Goal: Complete application form: Complete application form

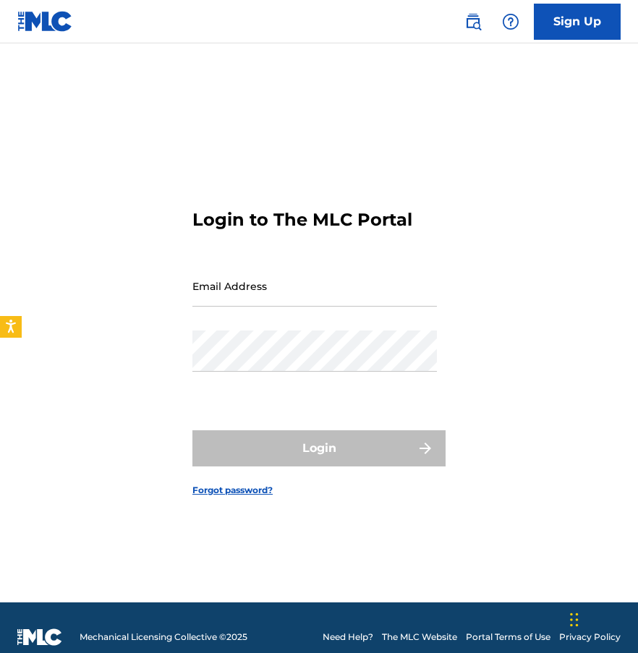
click at [565, 9] on link "Sign Up" at bounding box center [576, 22] width 87 height 36
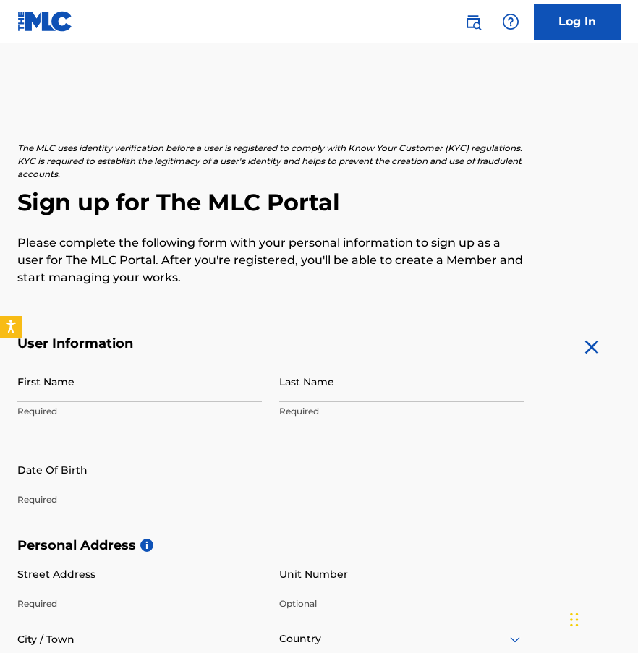
click at [116, 382] on input "First Name" at bounding box center [139, 381] width 244 height 41
type input "[PERSON_NAME]"
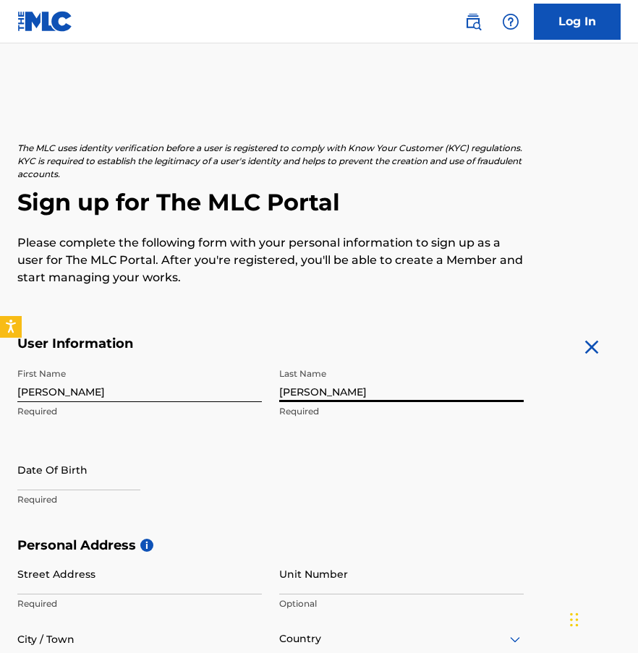
type input "[PERSON_NAME]"
select select "7"
select select "2025"
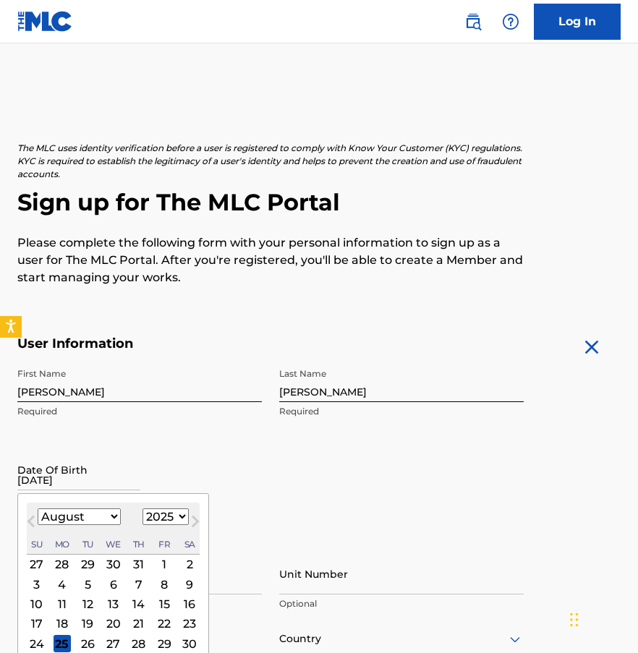
type input "[DATE]"
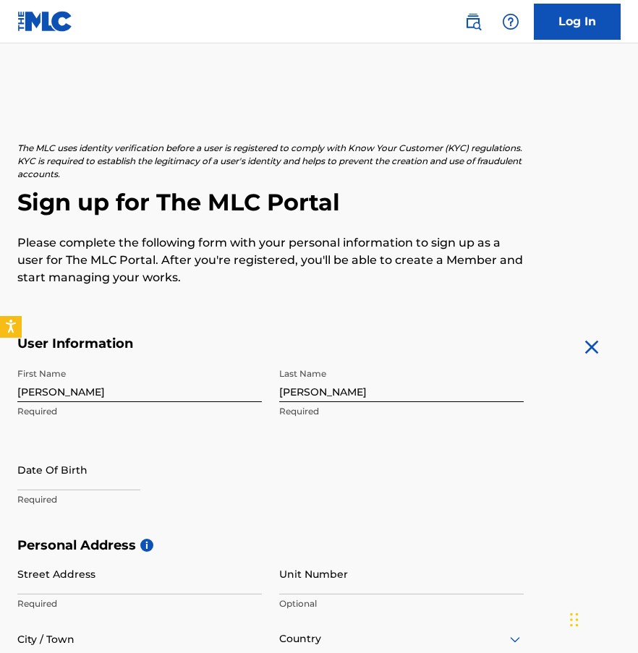
select select "7"
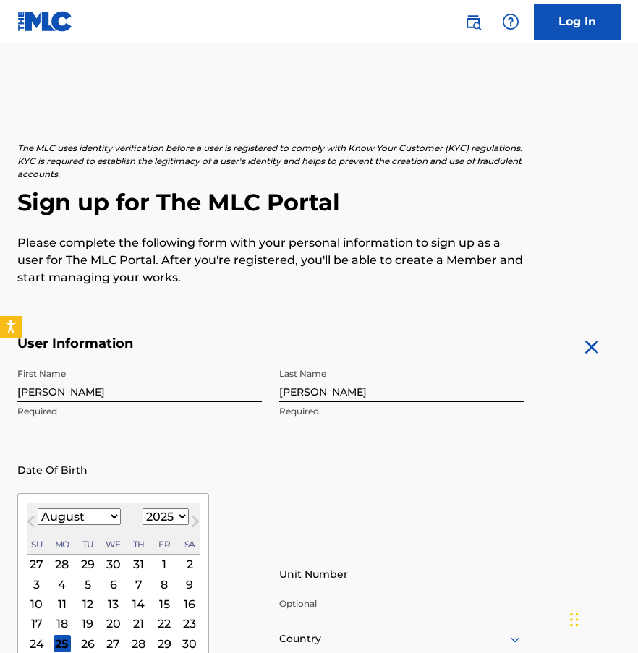
click at [86, 474] on input "text" at bounding box center [78, 469] width 123 height 41
click at [157, 507] on div "August [DATE] February March April May June July August September October Novem…" at bounding box center [113, 528] width 173 height 52
click at [158, 516] on select "1900 1901 1902 1903 1904 1905 1906 1907 1908 1909 1910 1911 1912 1913 1914 1915…" at bounding box center [165, 516] width 46 height 17
select select "1992"
click at [142, 508] on select "1900 1901 1902 1903 1904 1905 1906 1907 1908 1909 1910 1911 1912 1913 1914 1915…" at bounding box center [165, 516] width 46 height 17
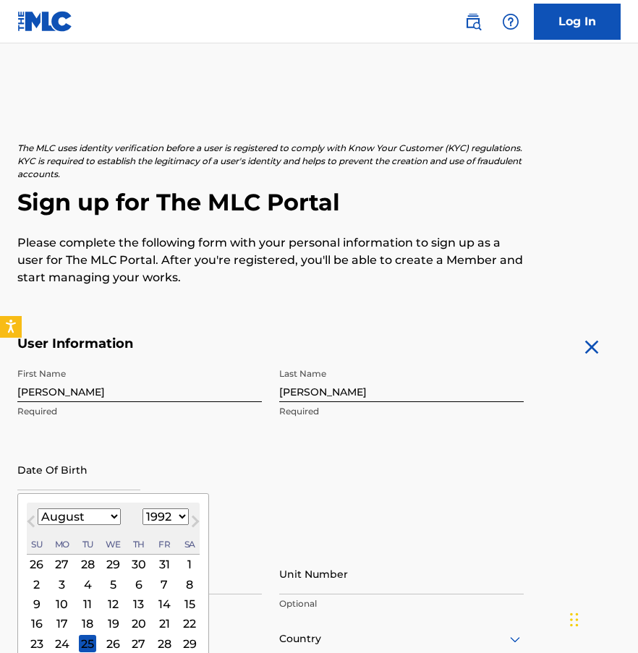
click at [68, 520] on select "January February March April May June July August September October November De…" at bounding box center [79, 516] width 83 height 17
select select "2"
click at [38, 508] on select "January February March April May June July August September October November De…" at bounding box center [79, 516] width 83 height 17
click at [162, 604] on div "20" at bounding box center [163, 603] width 17 height 17
type input "[DATE]"
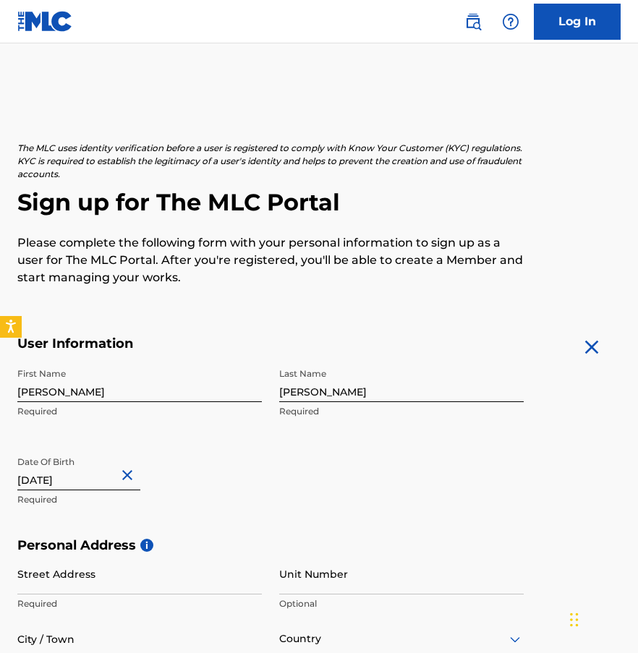
click at [291, 530] on div "First Name [PERSON_NAME] Required Last Name [PERSON_NAME] Required Date Of Birt…" at bounding box center [270, 449] width 506 height 176
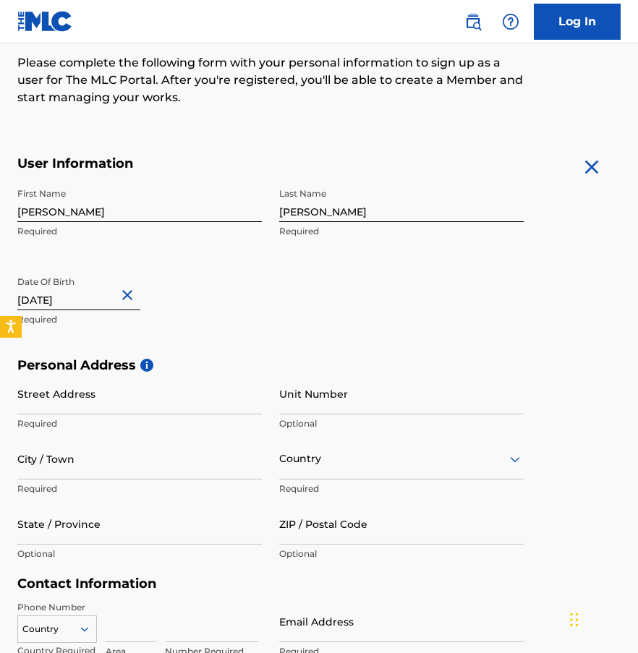
scroll to position [333, 0]
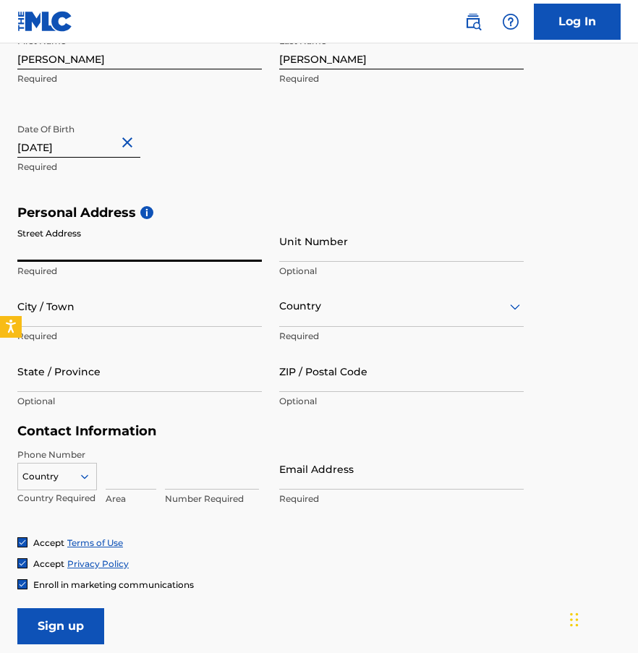
click at [116, 254] on input "Street Address" at bounding box center [139, 240] width 244 height 41
type input "[STREET_ADDRESS]"
type input "Hull"
type input "[GEOGRAPHIC_DATA]"
type input "MA"
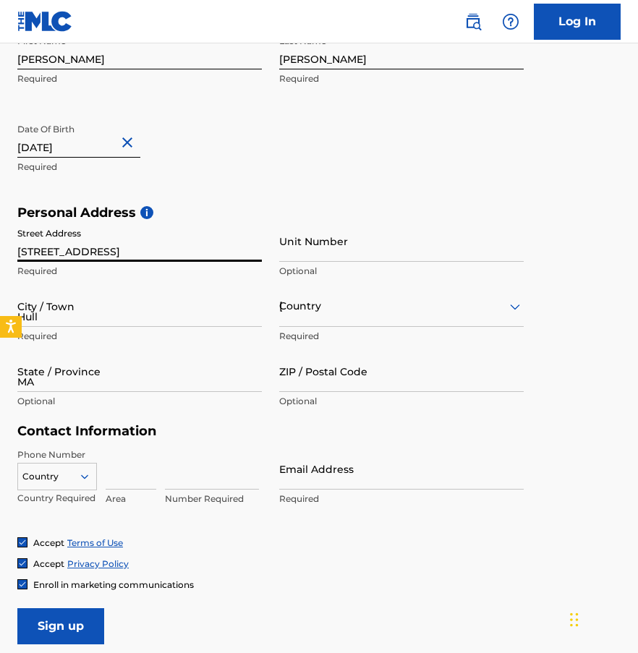
type input "02045"
type input "1"
type input "781"
type input "4847412"
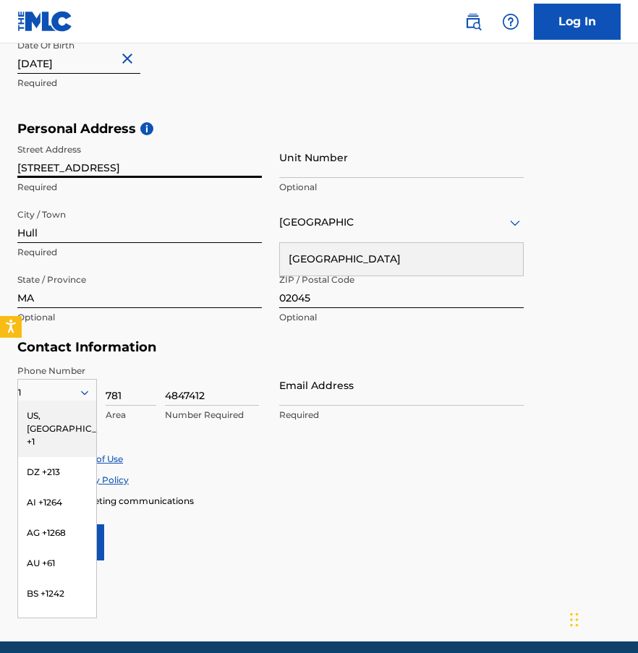
scroll to position [473, 0]
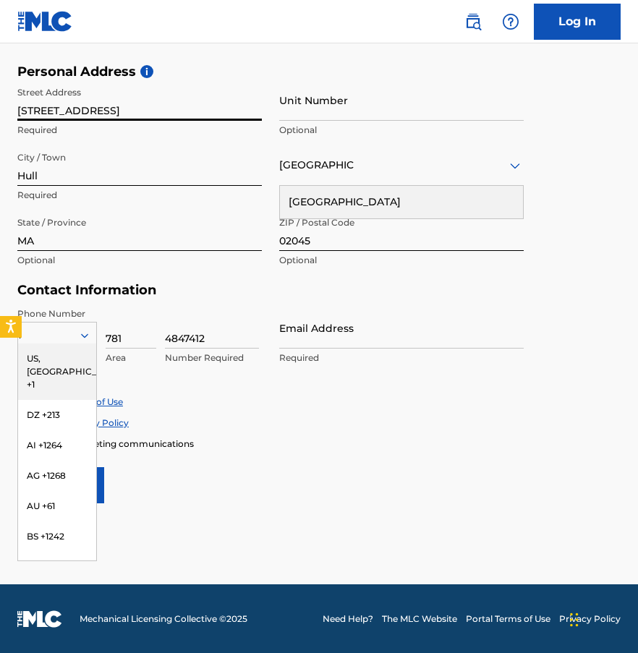
click at [59, 361] on div "US, [GEOGRAPHIC_DATA] +1" at bounding box center [57, 371] width 78 height 56
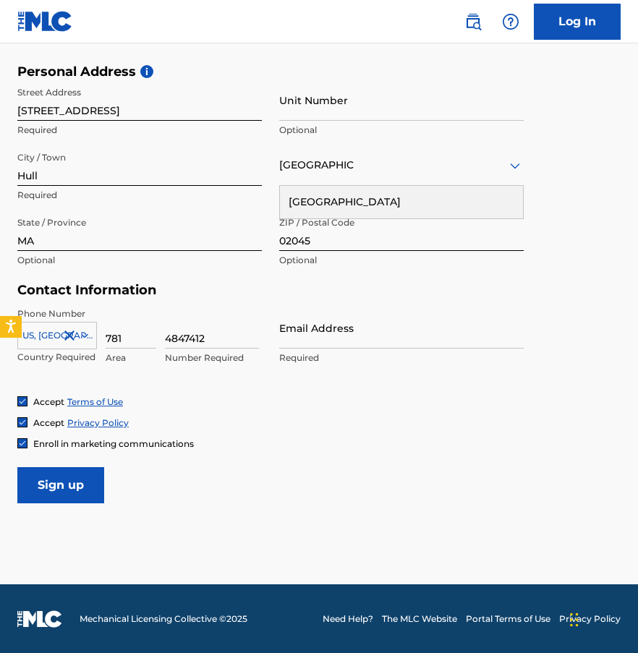
click at [320, 338] on input "Email Address" at bounding box center [401, 327] width 244 height 41
type input "a"
type input "[EMAIL_ADDRESS][DOMAIN_NAME]"
click at [20, 443] on img at bounding box center [22, 443] width 9 height 9
click at [55, 485] on input "Sign up" at bounding box center [60, 485] width 87 height 36
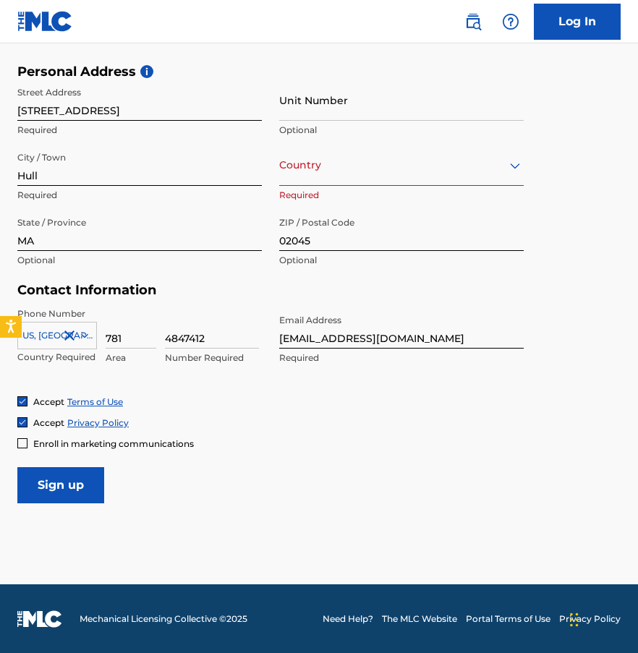
click at [186, 338] on input "4847412" at bounding box center [212, 327] width 94 height 41
type input "1"
type input "2672995"
click at [385, 473] on form "User Information First Name [PERSON_NAME] Required Last Name [PERSON_NAME] Requ…" at bounding box center [318, 182] width 603 height 641
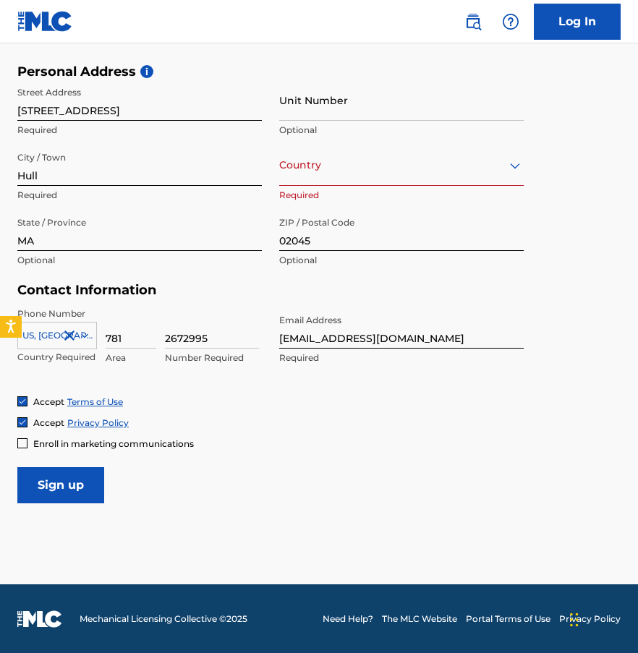
click at [343, 177] on div "Country" at bounding box center [401, 165] width 244 height 41
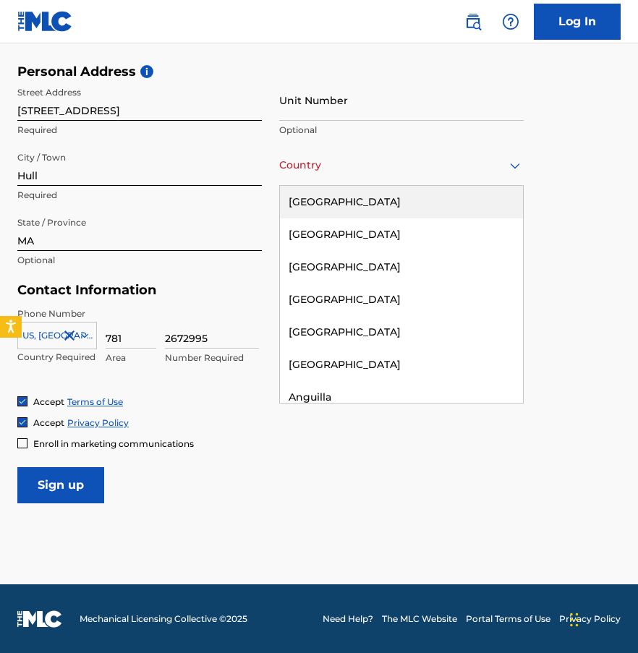
click at [342, 198] on div "[GEOGRAPHIC_DATA]" at bounding box center [401, 202] width 243 height 33
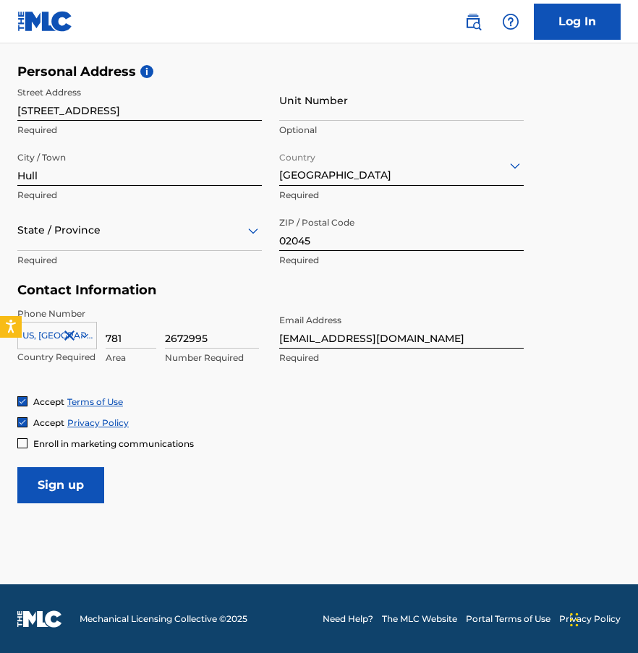
click at [335, 399] on div "Accept Terms of Use" at bounding box center [318, 401] width 603 height 12
click at [63, 486] on input "Sign up" at bounding box center [60, 485] width 87 height 36
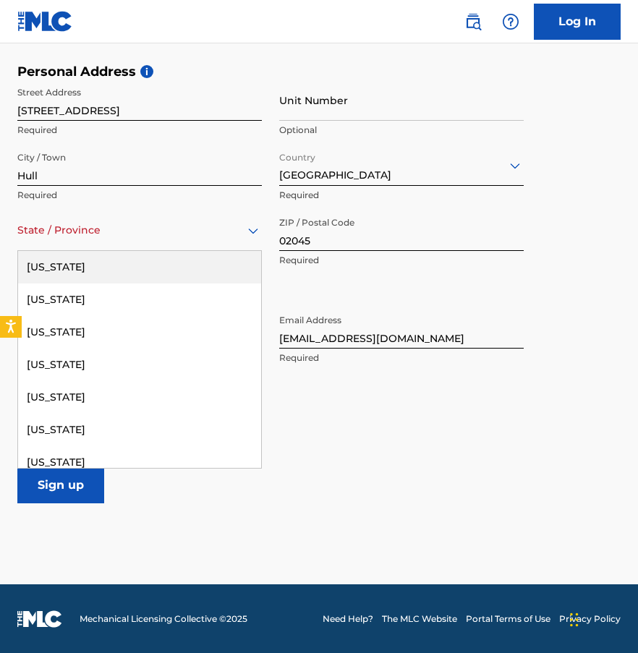
click at [84, 222] on div at bounding box center [139, 230] width 244 height 18
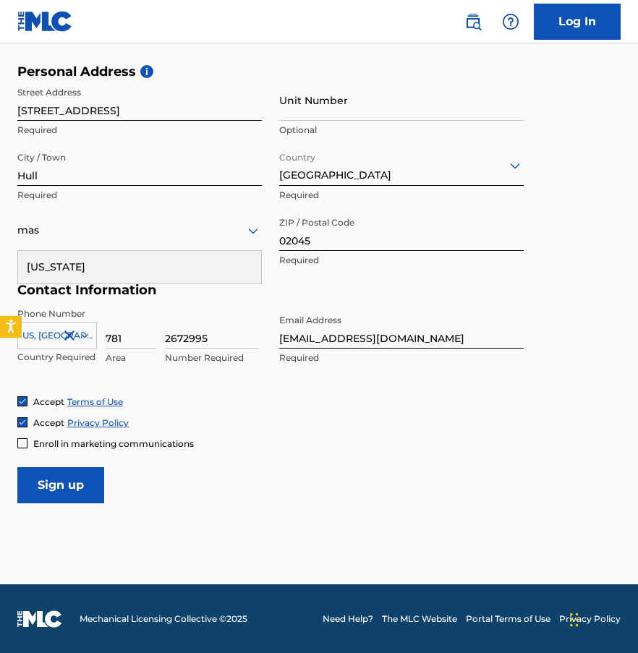
type input "mas"
click at [306, 420] on div "Accept Privacy Policy" at bounding box center [318, 422] width 603 height 12
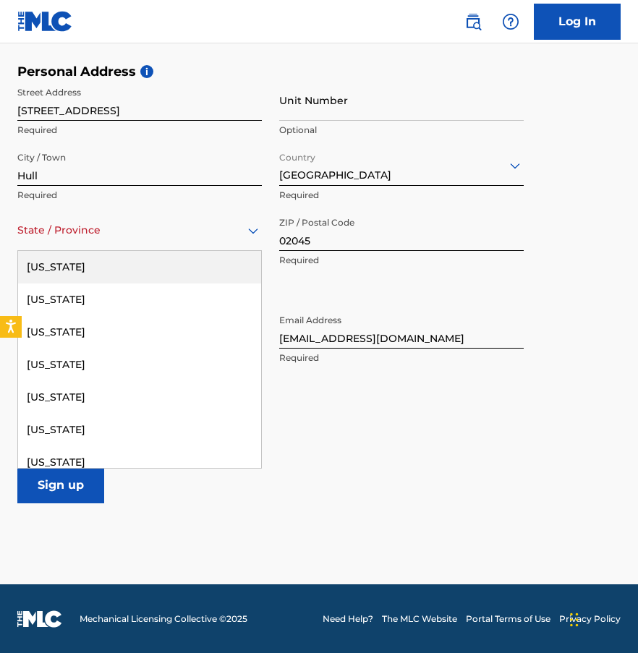
click at [93, 241] on div "State / Province" at bounding box center [139, 230] width 244 height 41
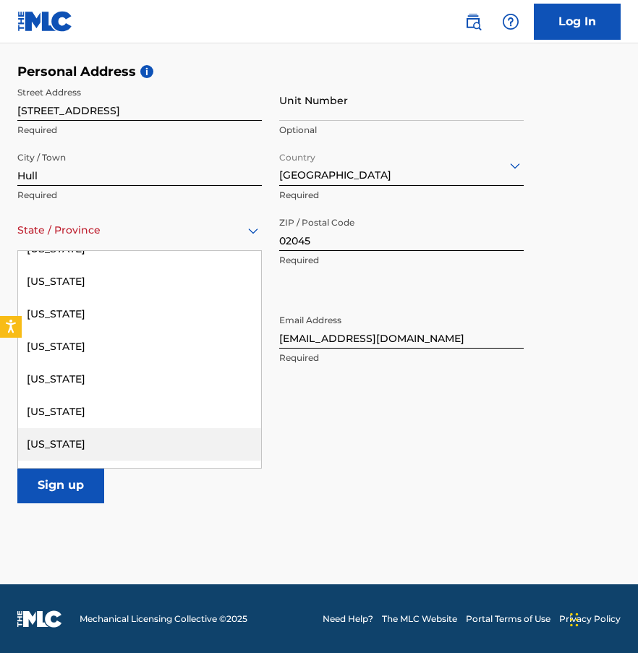
scroll to position [756, 0]
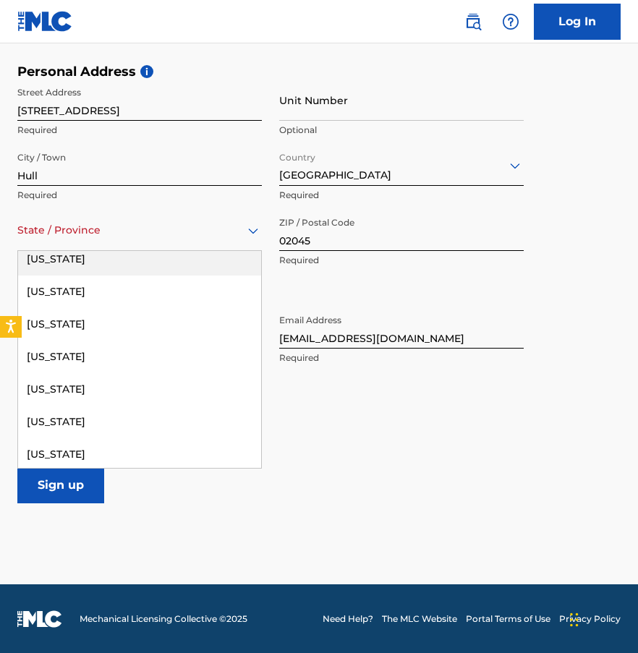
click at [79, 272] on div "[US_STATE]" at bounding box center [139, 259] width 243 height 33
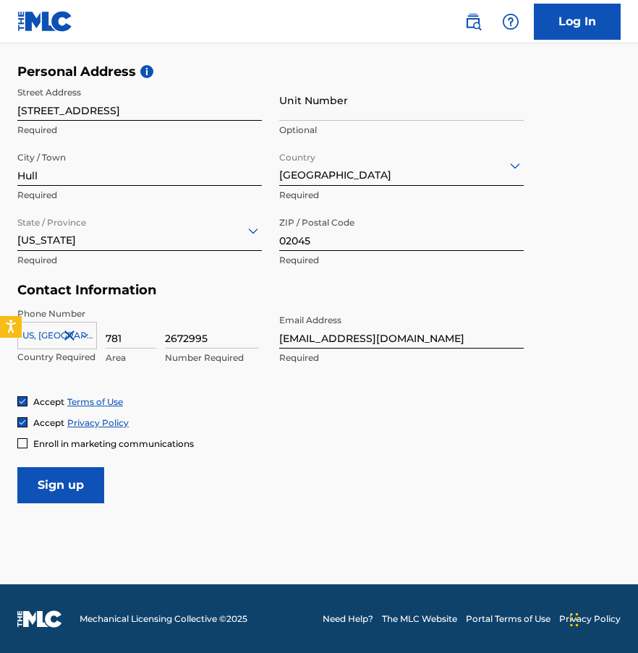
click at [72, 489] on input "Sign up" at bounding box center [60, 485] width 87 height 36
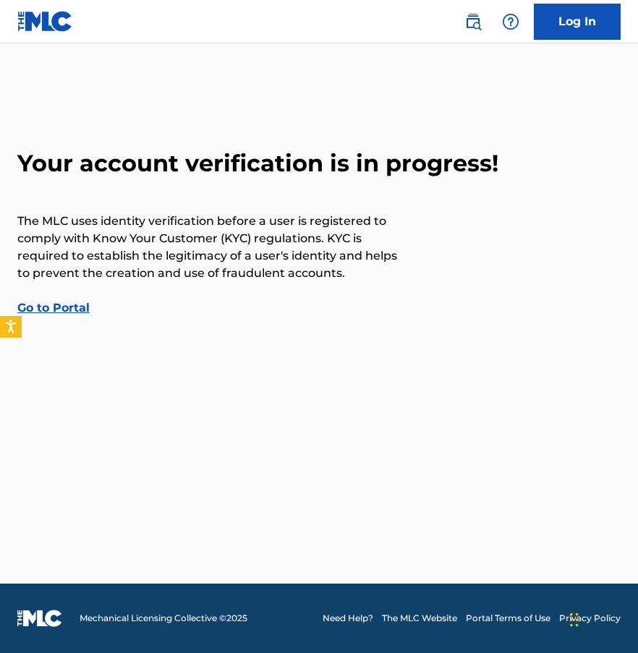
click at [69, 307] on link "Go to Portal" at bounding box center [53, 308] width 72 height 14
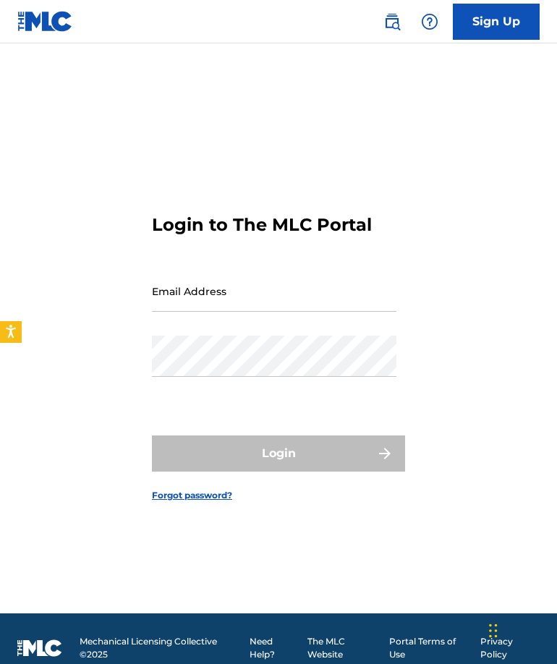
click at [207, 298] on input "Email Address" at bounding box center [274, 290] width 244 height 41
type input "[EMAIL_ADDRESS][DOMAIN_NAME]"
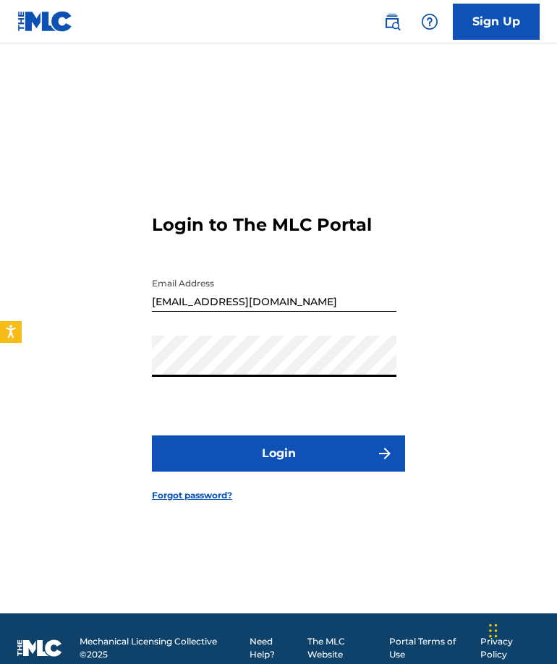
click at [152, 435] on button "Login" at bounding box center [278, 453] width 253 height 36
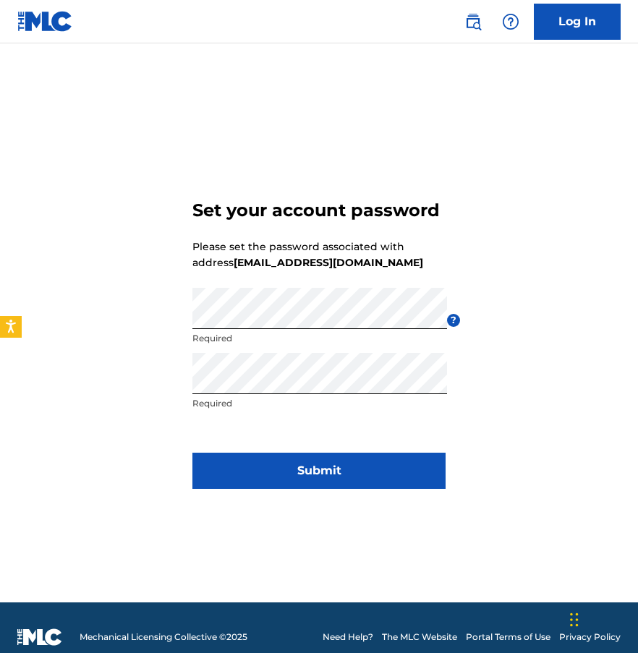
click at [296, 499] on form "Set your account password Please set the password associated with address lasco…" at bounding box center [318, 341] width 253 height 523
click at [300, 478] on button "Submit" at bounding box center [318, 471] width 253 height 36
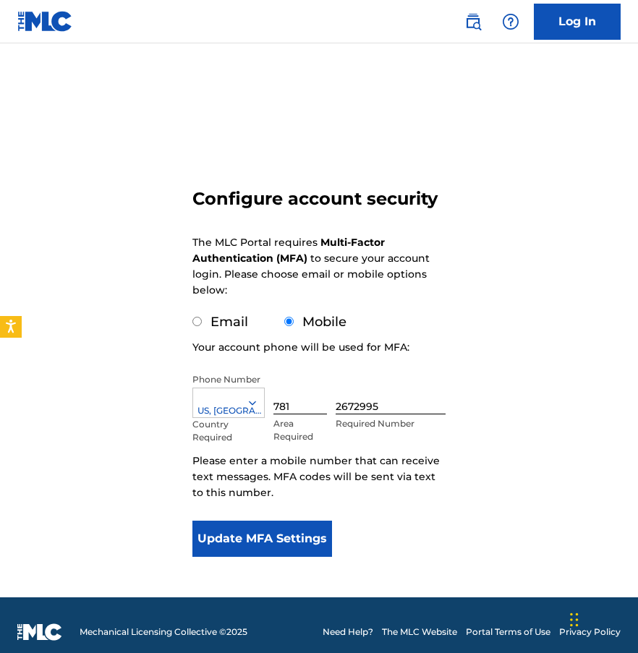
click at [224, 320] on label "Email" at bounding box center [229, 322] width 38 height 16
click at [202, 320] on input "Email" at bounding box center [196, 321] width 9 height 9
radio input "true"
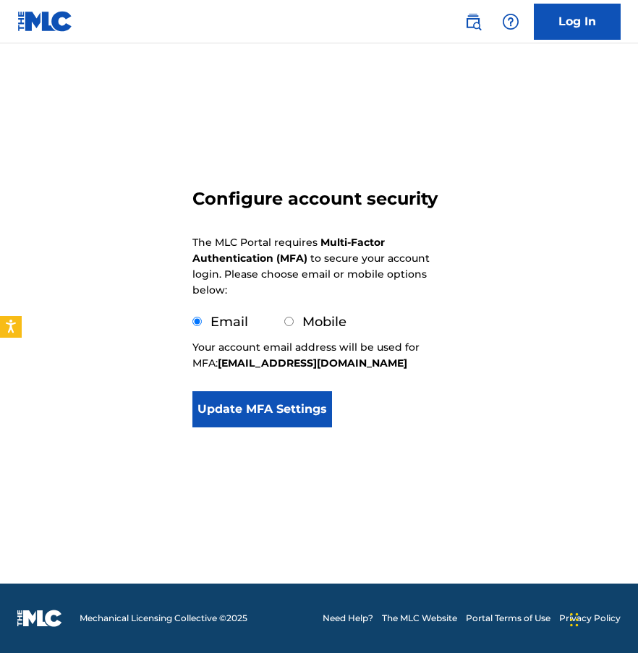
click at [262, 404] on button "Update MFA Settings" at bounding box center [262, 409] width 140 height 36
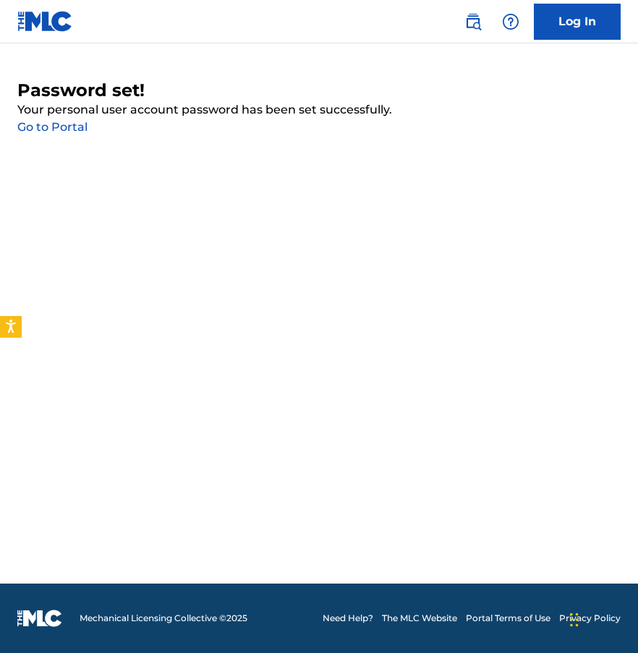
click at [56, 126] on link "Go to Portal" at bounding box center [52, 127] width 70 height 14
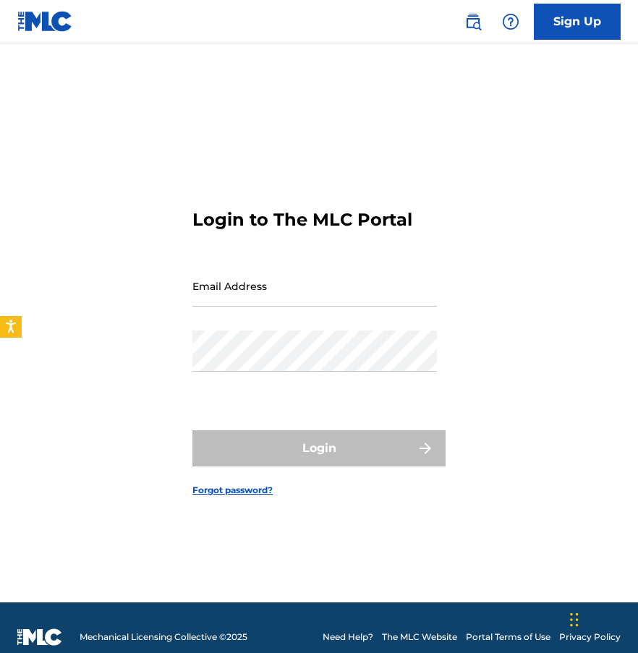
click at [231, 288] on input "Email Address" at bounding box center [314, 285] width 244 height 41
click at [278, 297] on input "alexnorman05@gmail.com" at bounding box center [314, 285] width 244 height 41
type input "[EMAIL_ADDRESS][DOMAIN_NAME]"
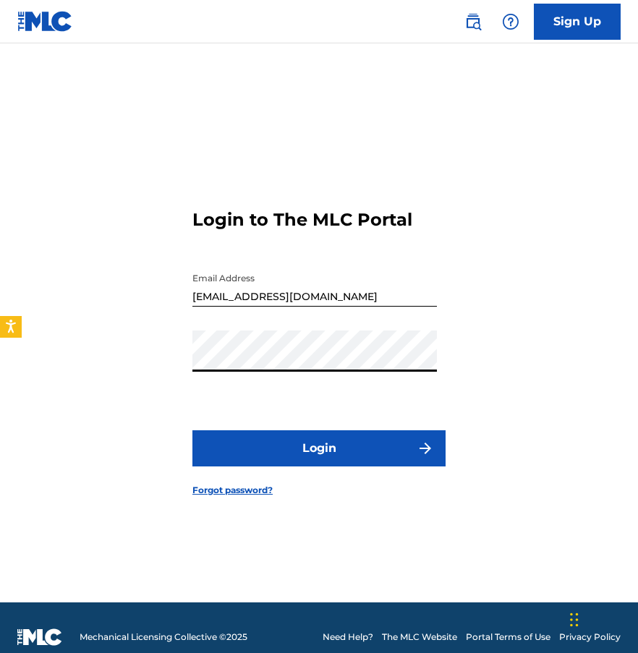
click at [192, 430] on button "Login" at bounding box center [318, 448] width 253 height 36
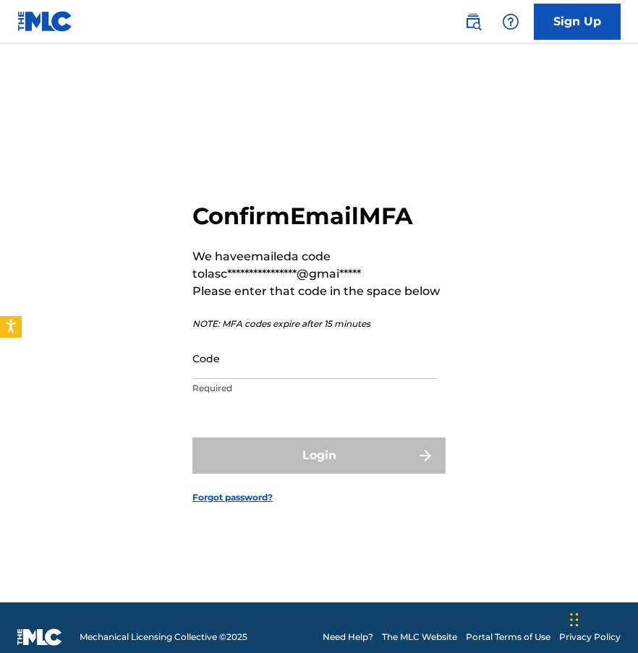
click at [311, 364] on input "Code" at bounding box center [314, 358] width 244 height 41
paste input "524515"
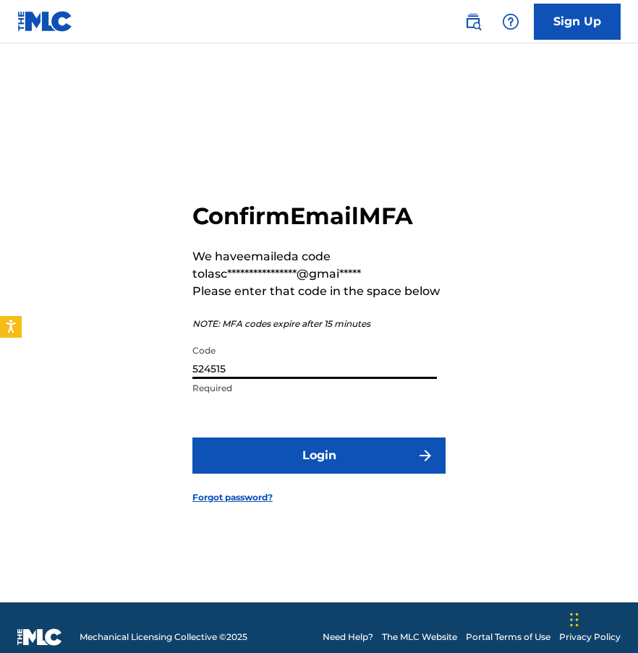
type input "524515"
click at [304, 446] on button "Login" at bounding box center [318, 455] width 253 height 36
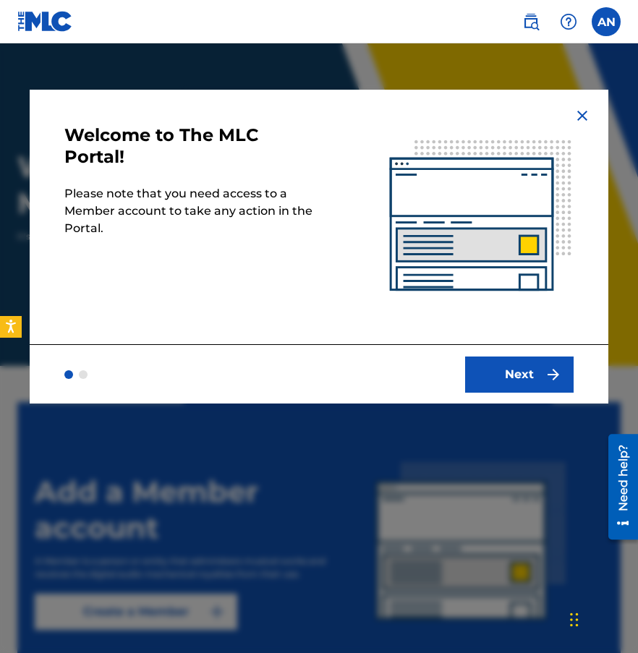
click at [526, 376] on button "Next" at bounding box center [519, 374] width 108 height 36
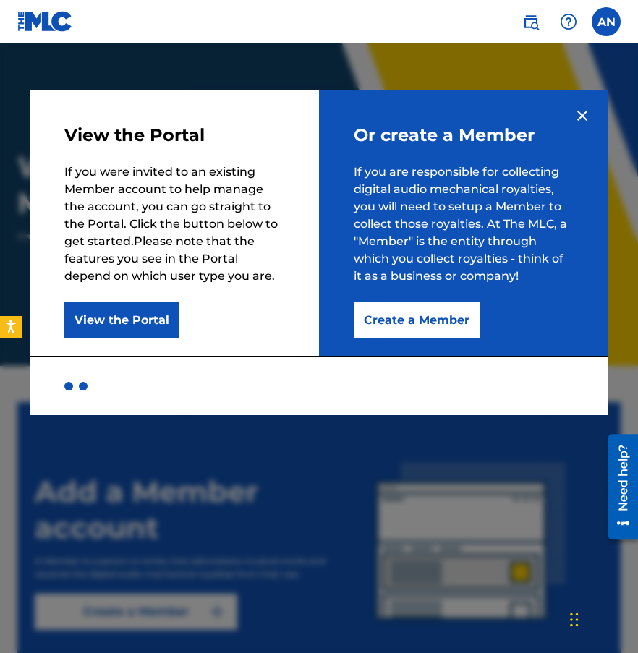
click at [393, 324] on button "Create a Member" at bounding box center [416, 320] width 126 height 36
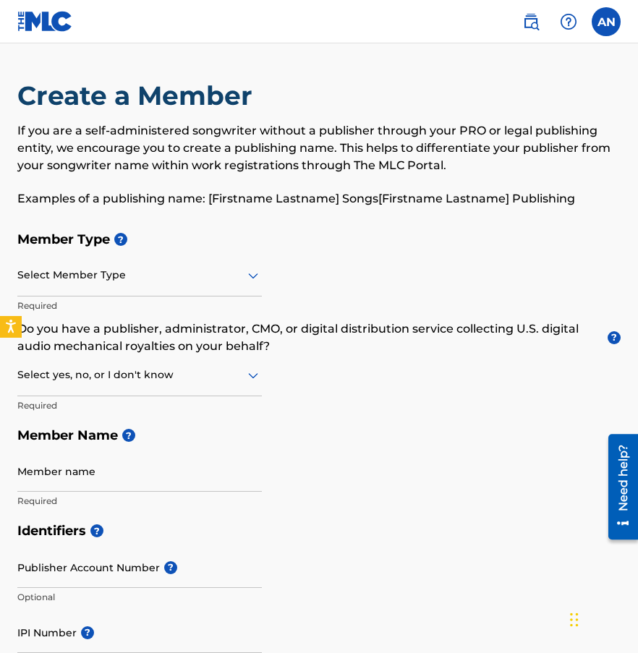
click at [116, 285] on div "Select Member Type" at bounding box center [139, 275] width 244 height 41
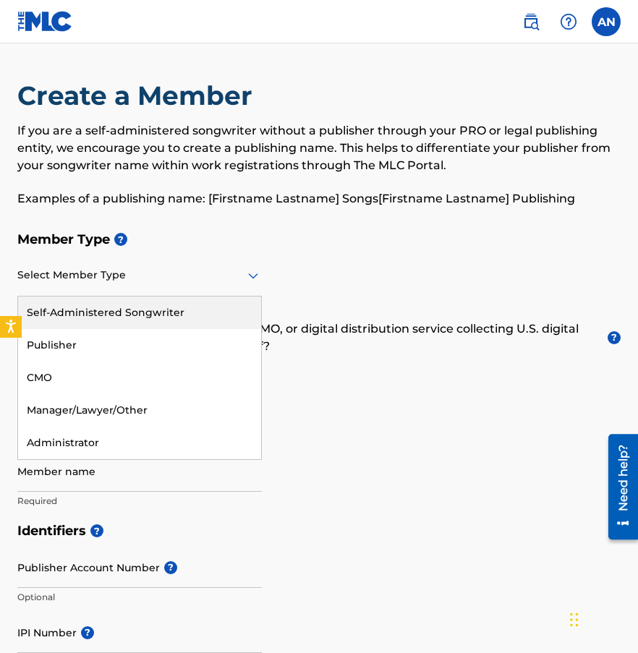
click at [104, 315] on div "Self-Administered Songwriter" at bounding box center [139, 312] width 243 height 33
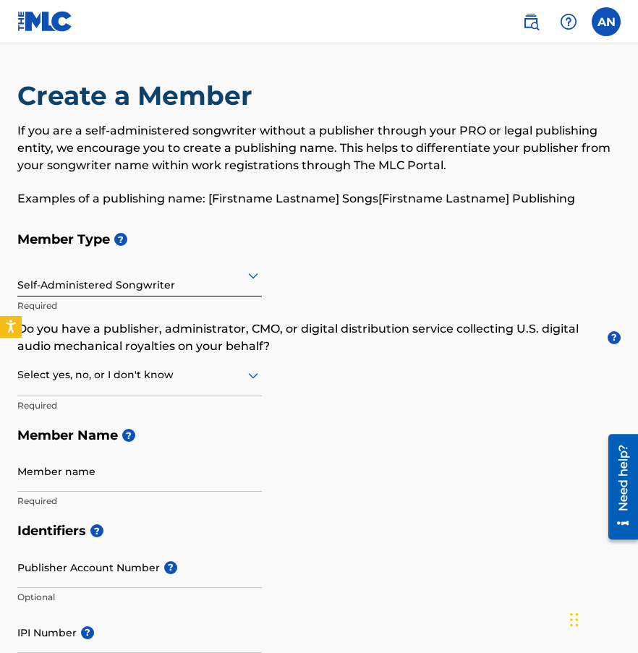
click at [185, 372] on div at bounding box center [139, 375] width 244 height 18
click at [463, 323] on p "Do you have a publisher, administrator, CMO, or digital distribution service co…" at bounding box center [318, 337] width 603 height 35
click at [223, 374] on div at bounding box center [139, 375] width 244 height 18
click at [109, 437] on div "No" at bounding box center [139, 445] width 243 height 33
click at [59, 478] on input "Member name" at bounding box center [139, 470] width 244 height 41
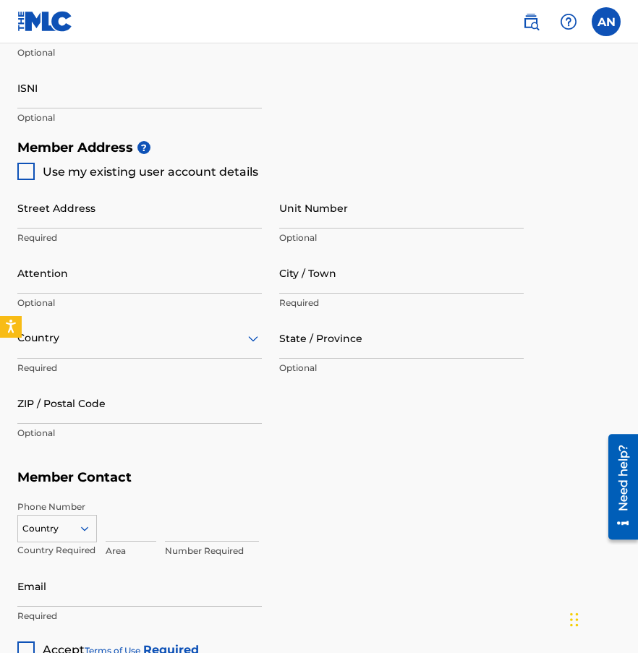
scroll to position [613, 0]
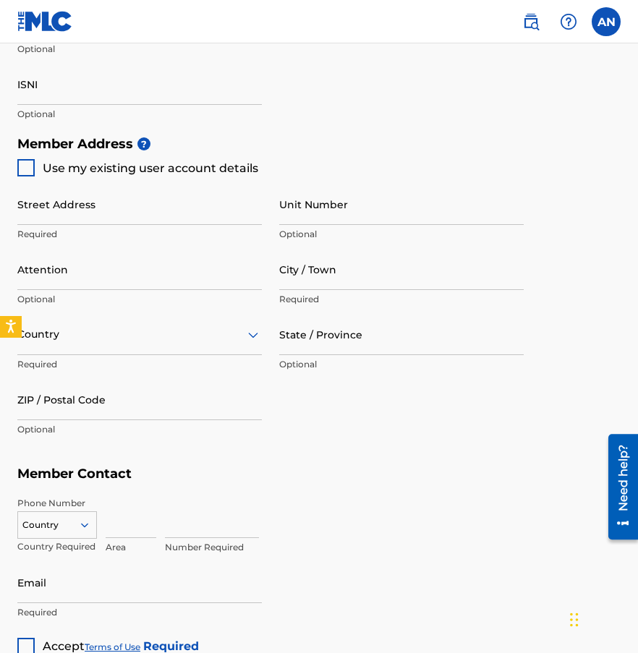
click at [22, 163] on div at bounding box center [25, 167] width 17 height 17
type input "[STREET_ADDRESS]"
type input "Hull"
type input "02045"
type input "781"
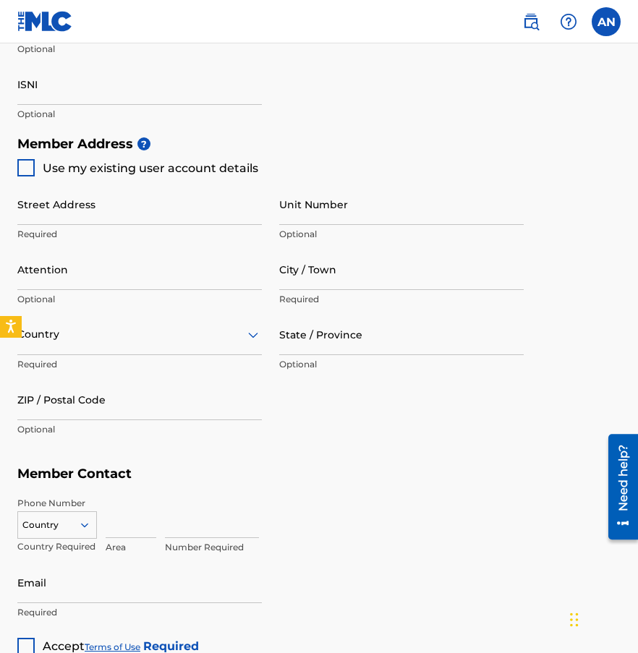
type input "2672995"
type input "[EMAIL_ADDRESS][DOMAIN_NAME]"
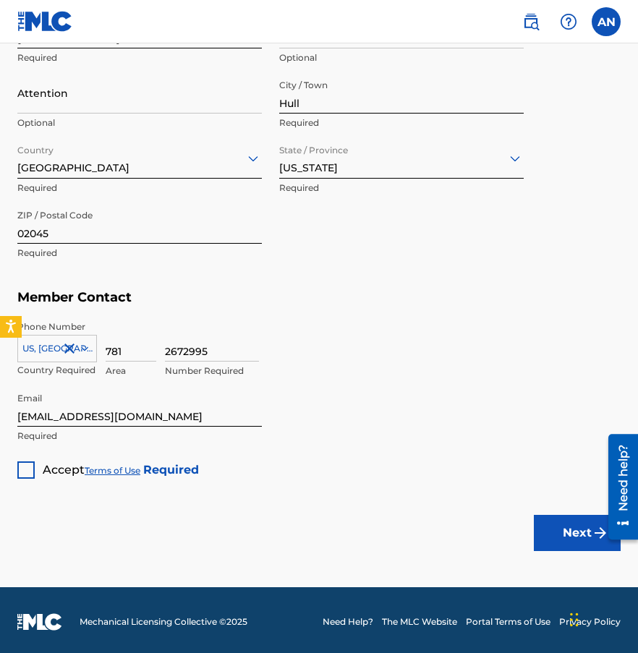
scroll to position [792, 0]
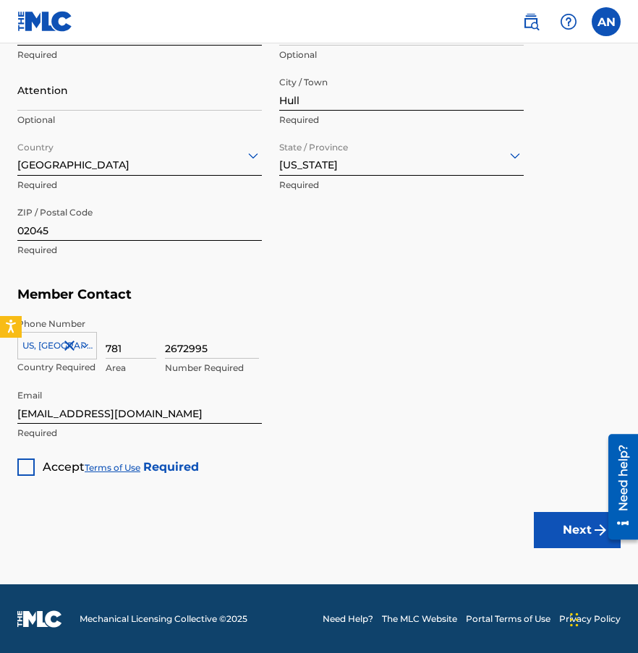
click at [27, 471] on div at bounding box center [25, 466] width 17 height 17
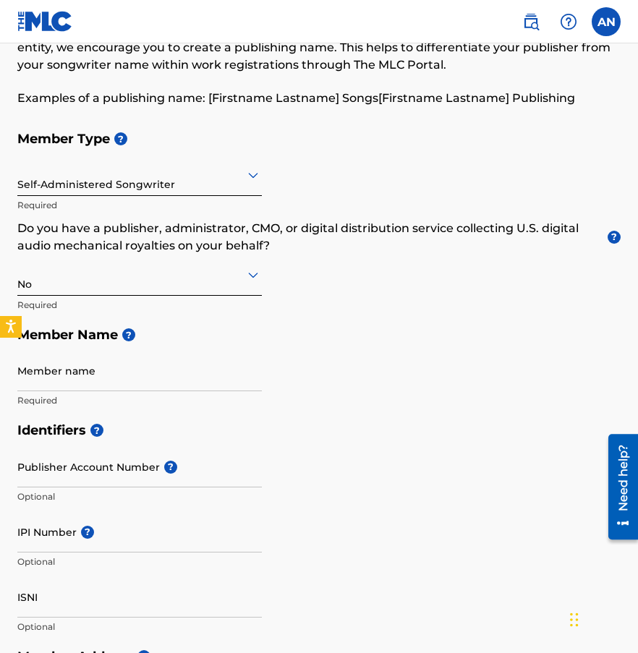
scroll to position [98, 0]
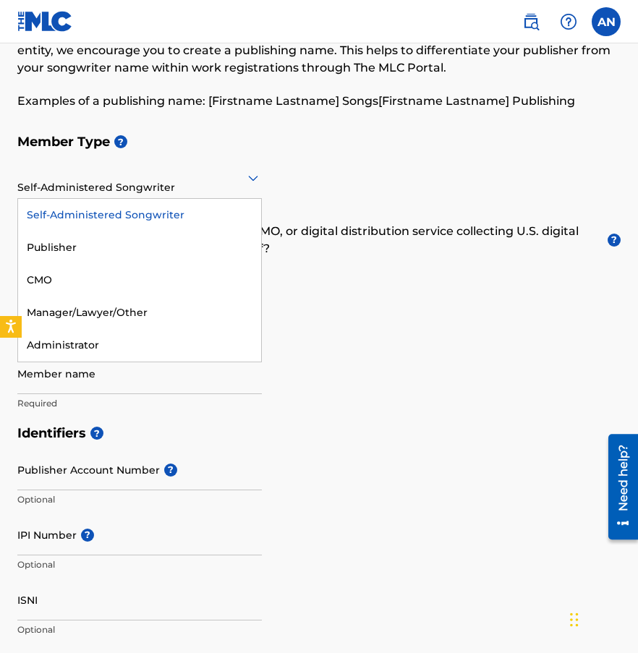
click at [145, 187] on div "Self-Administered Songwriter" at bounding box center [139, 177] width 244 height 35
click at [416, 173] on div "Member Type ? Self-Administered Songwriter selected, 1 of 5. 5 results availabl…" at bounding box center [318, 272] width 603 height 291
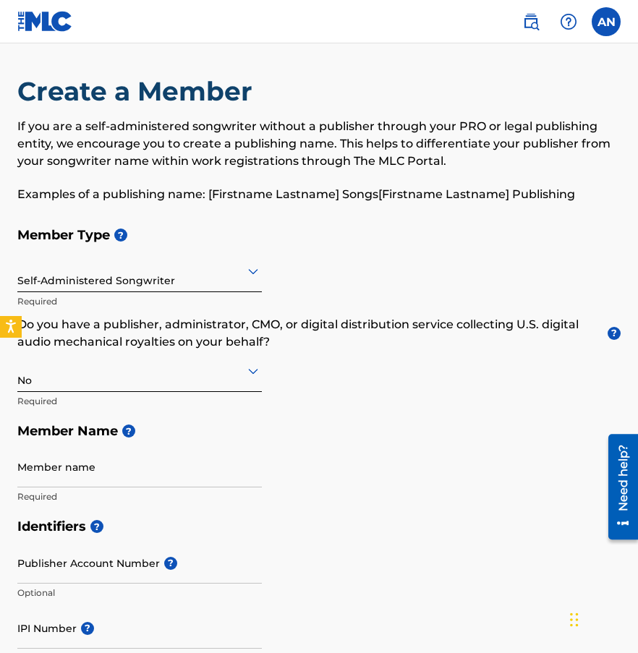
scroll to position [0, 0]
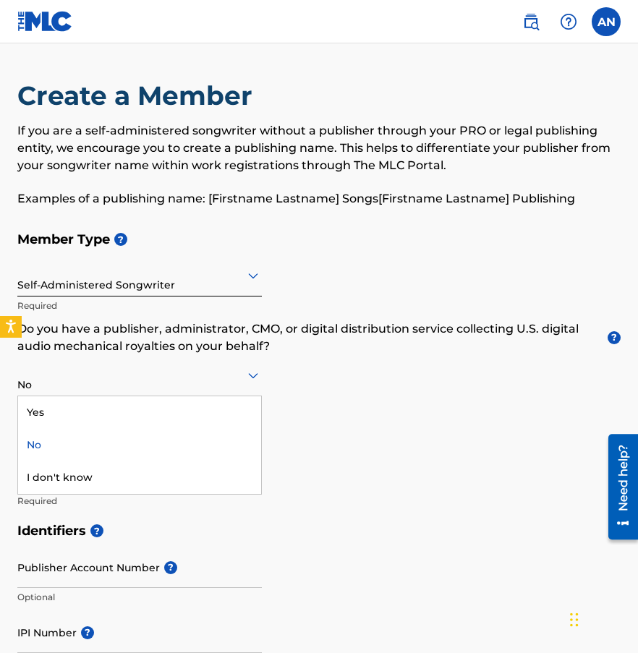
click at [101, 384] on div "No" at bounding box center [139, 374] width 244 height 35
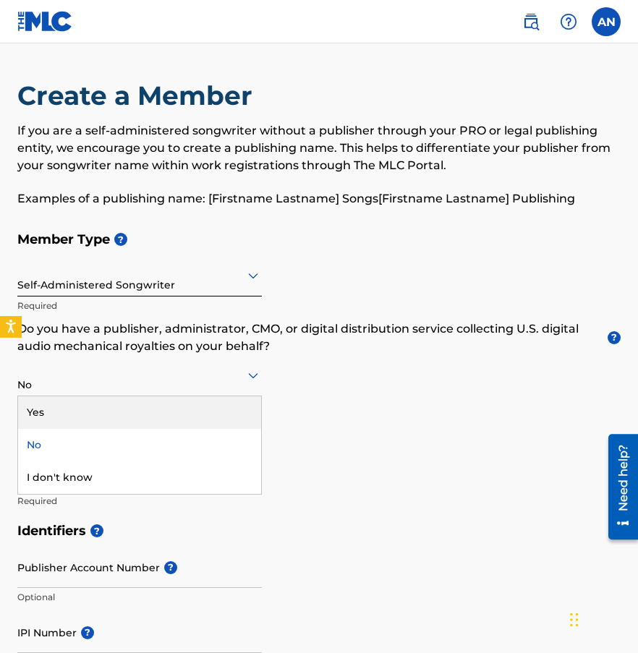
click at [82, 413] on div "Yes" at bounding box center [139, 412] width 243 height 33
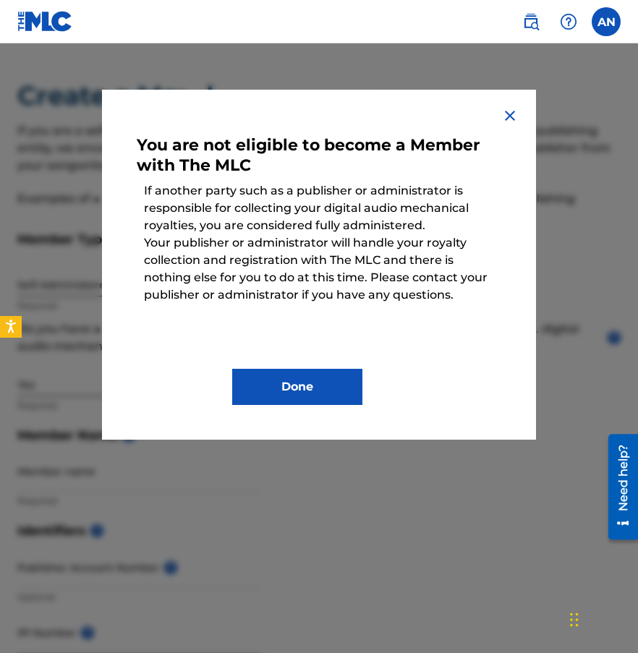
click at [508, 109] on img at bounding box center [509, 115] width 17 height 17
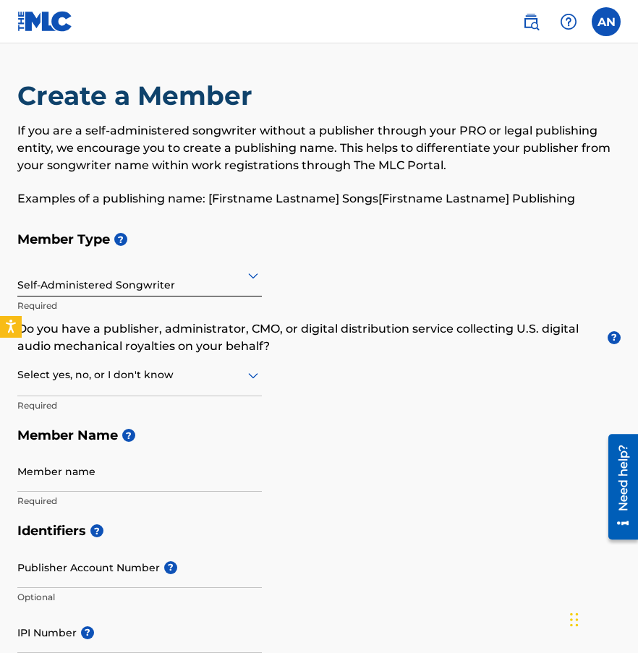
click at [103, 288] on div "Self-Administered Songwriter" at bounding box center [139, 274] width 244 height 35
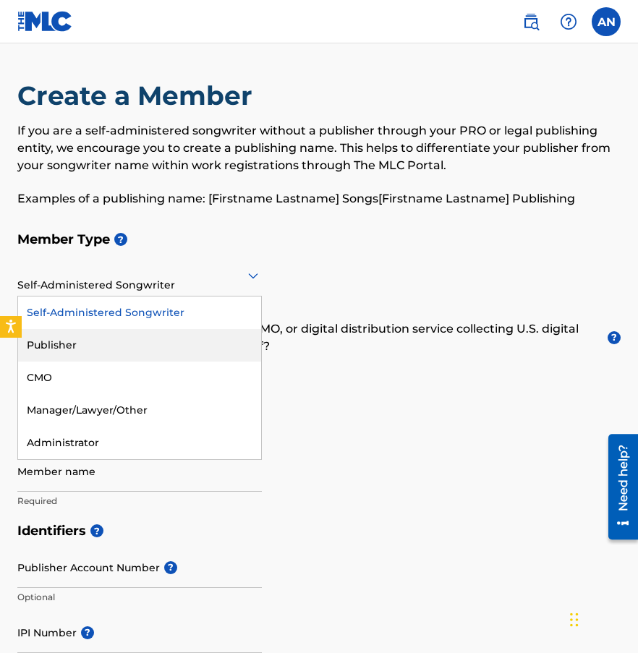
click at [79, 352] on div "Publisher" at bounding box center [139, 345] width 243 height 33
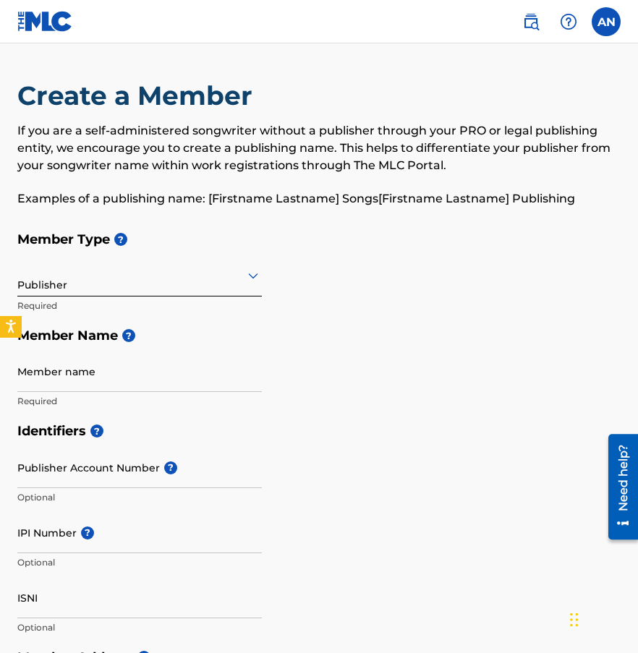
click at [82, 374] on input "Member name" at bounding box center [139, 371] width 244 height 41
click at [382, 335] on h5 "Member Name ?" at bounding box center [318, 335] width 603 height 31
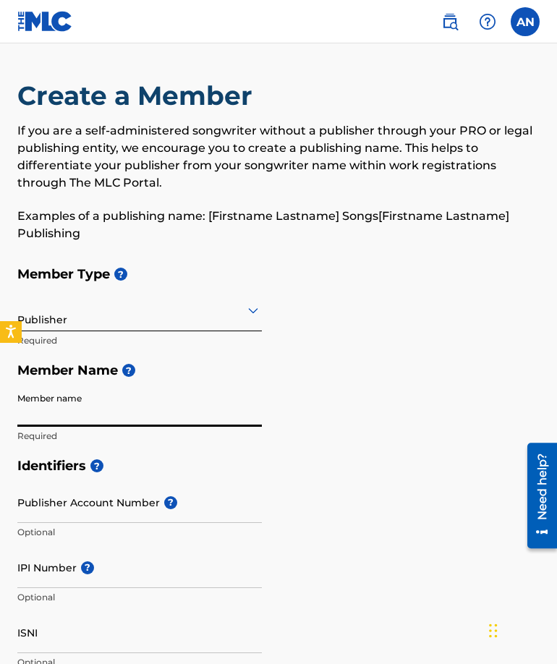
click at [83, 401] on input "Member name" at bounding box center [139, 405] width 244 height 41
type input "Popotla Publishing"
click at [67, 507] on input "Publisher Account Number ?" at bounding box center [139, 501] width 244 height 41
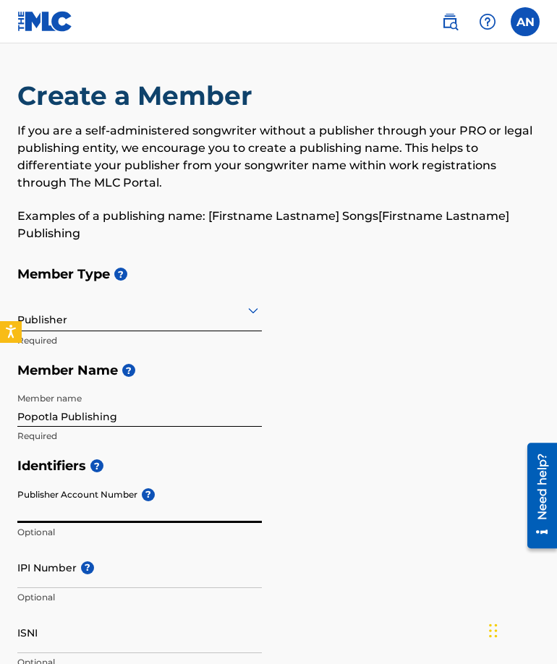
paste input "313193"
click at [61, 506] on input "313193" at bounding box center [139, 501] width 244 height 41
paste input "1270669929"
type input "1270669929"
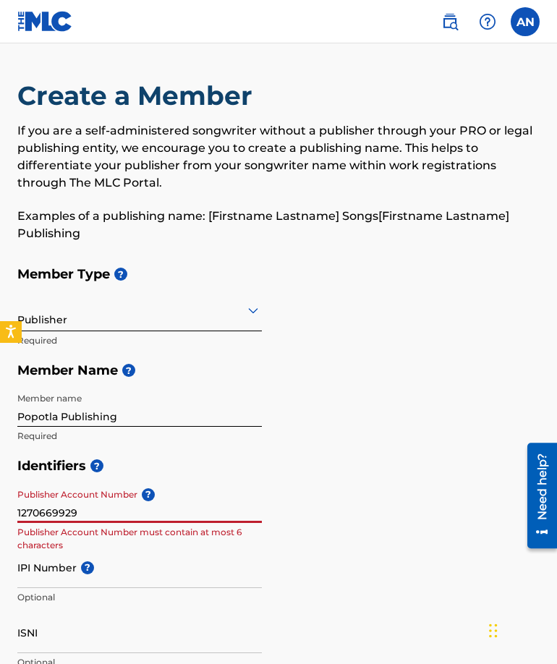
click at [60, 509] on input "1270669929" at bounding box center [139, 501] width 244 height 41
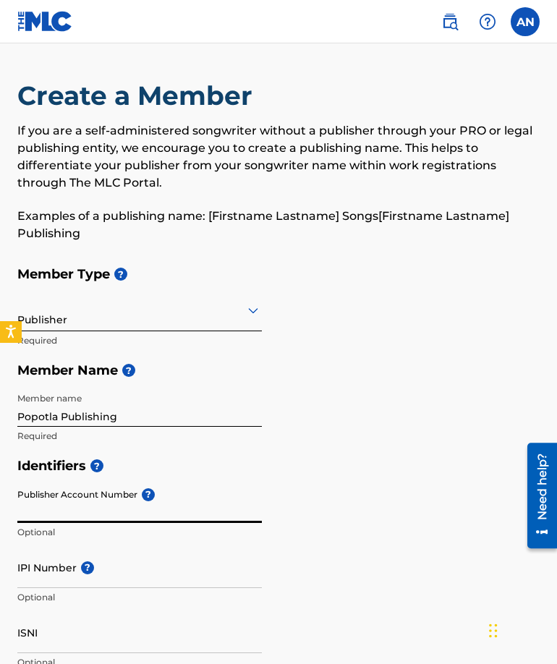
click at [51, 582] on input "IPI Number ?" at bounding box center [139, 567] width 244 height 41
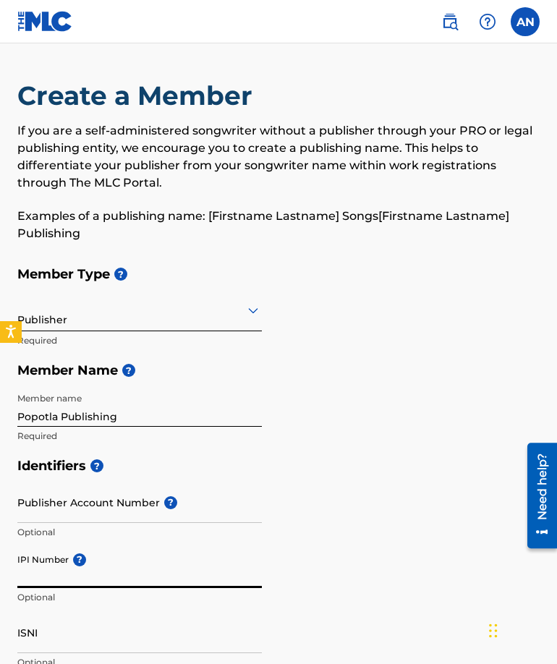
paste input "1270669929"
type input "1270669929"
click at [367, 469] on h5 "Identifiers ?" at bounding box center [278, 465] width 522 height 31
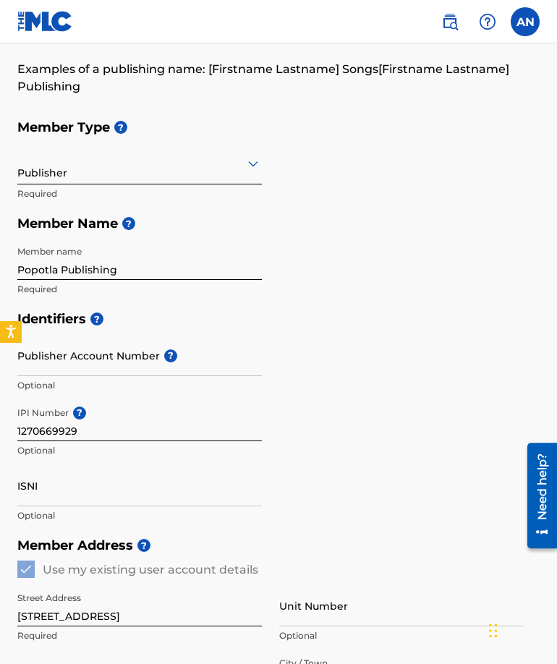
scroll to position [225, 0]
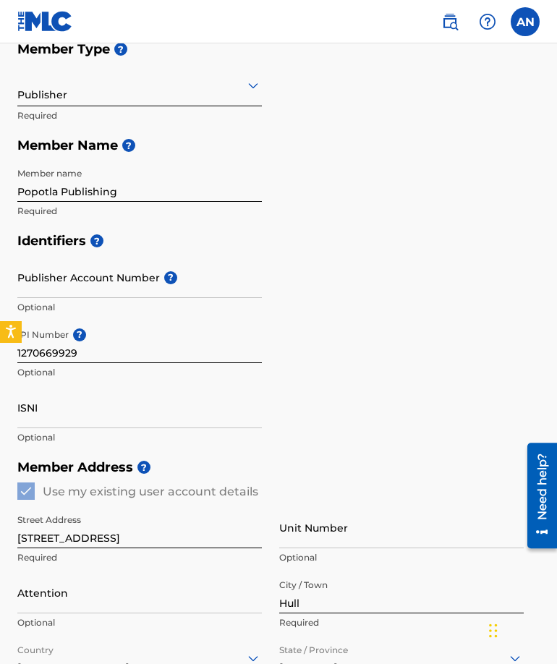
click at [71, 419] on input "ISNI" at bounding box center [139, 407] width 244 height 41
click at [317, 413] on div "Identifiers ? Publisher Account Number ? Optional IPI Number ? 1270669929 Optio…" at bounding box center [278, 339] width 522 height 226
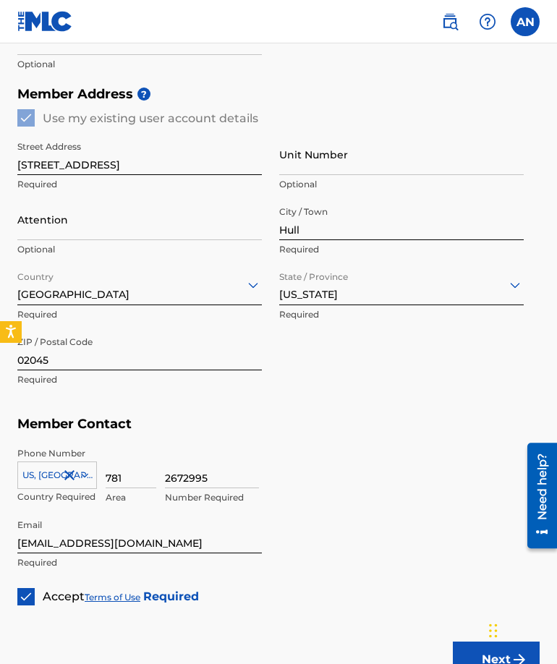
scroll to position [716, 0]
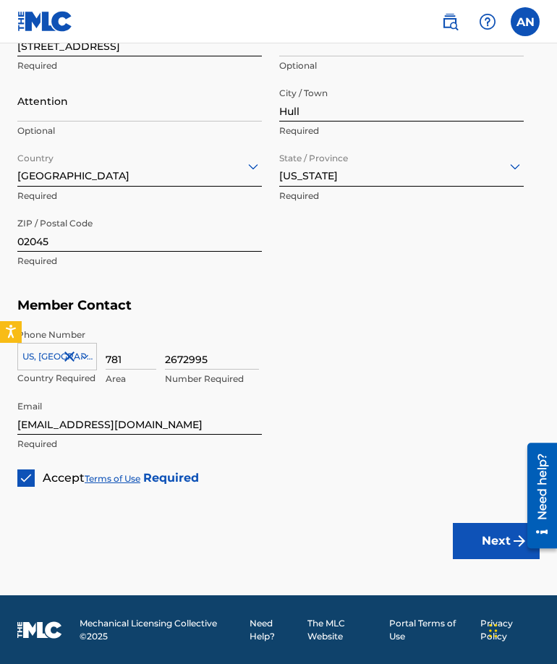
click at [476, 550] on button "Next" at bounding box center [496, 541] width 87 height 36
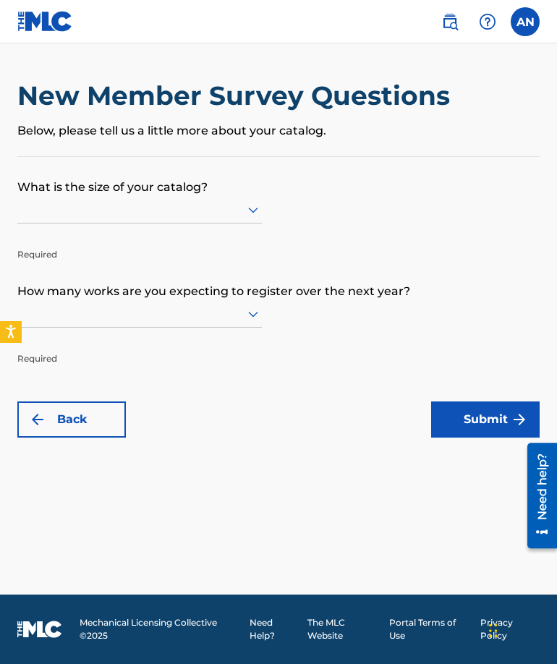
click at [168, 202] on div at bounding box center [139, 209] width 244 height 18
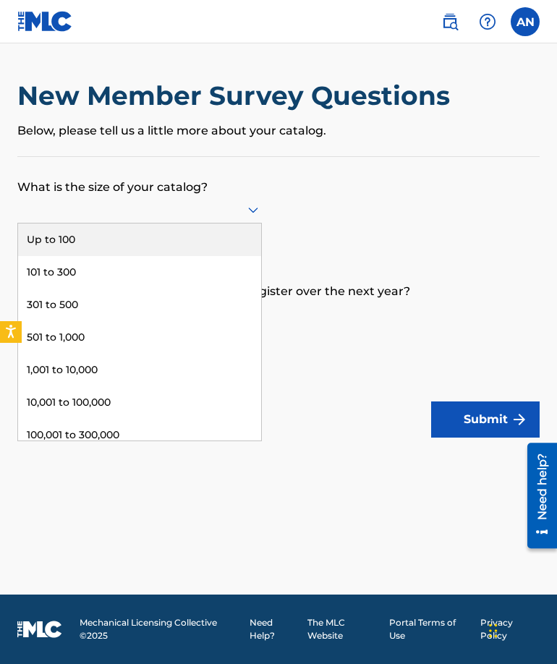
click at [106, 238] on div "Up to 100" at bounding box center [139, 239] width 243 height 33
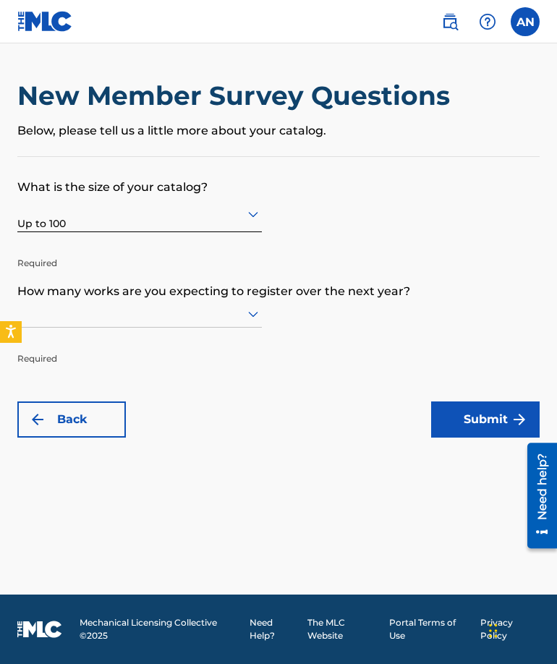
click at [94, 312] on div at bounding box center [139, 313] width 244 height 18
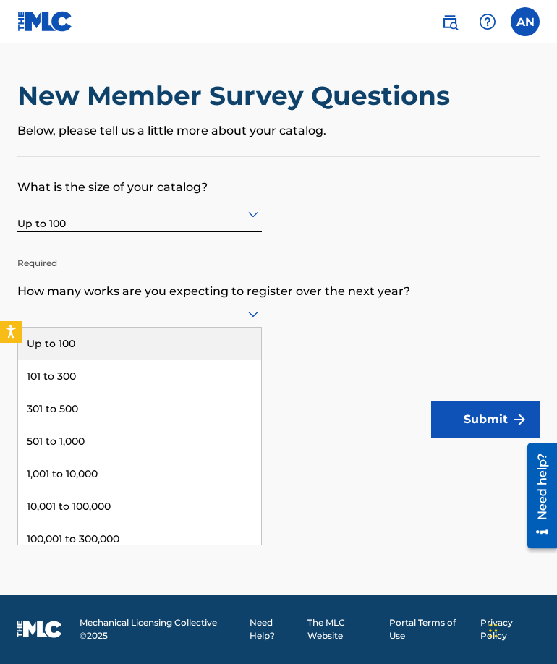
click at [79, 341] on div "Up to 100" at bounding box center [139, 343] width 243 height 33
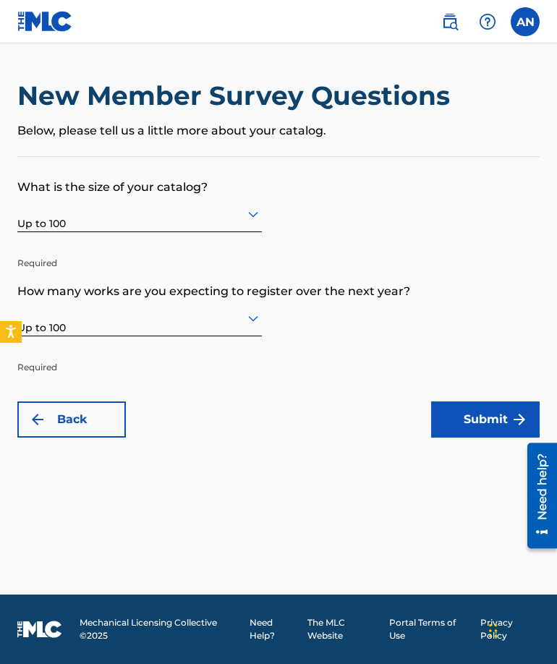
click at [477, 424] on button "Submit" at bounding box center [485, 419] width 108 height 36
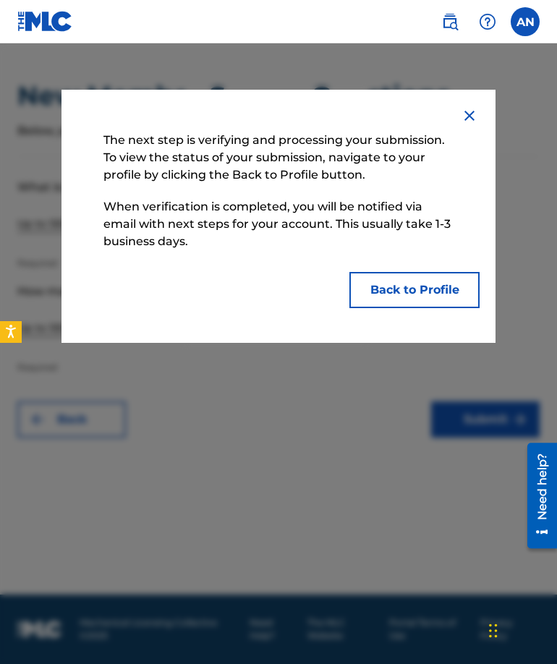
click at [399, 296] on button "Back to Profile" at bounding box center [414, 290] width 130 height 36
